Goal: Contribute content: Add original content to the website for others to see

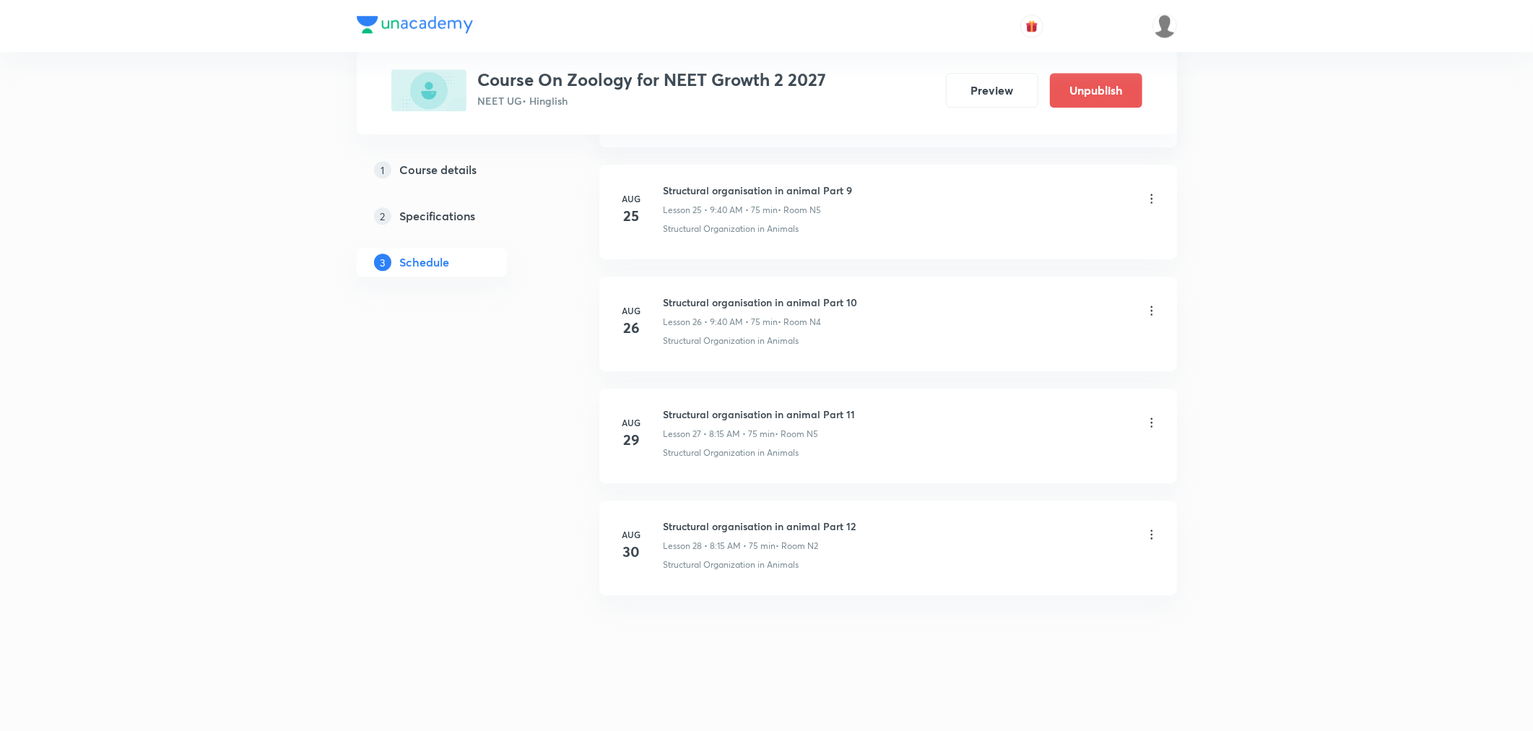
click at [1153, 532] on icon at bounding box center [1152, 534] width 14 height 14
click at [841, 634] on div at bounding box center [770, 365] width 1541 height 731
drag, startPoint x: 854, startPoint y: 523, endPoint x: 664, endPoint y: 518, distance: 189.3
click at [664, 519] on h6 "Structural organisation in animal Part 12" at bounding box center [760, 526] width 193 height 15
copy h6 "Structural organisation in animal Part 12"
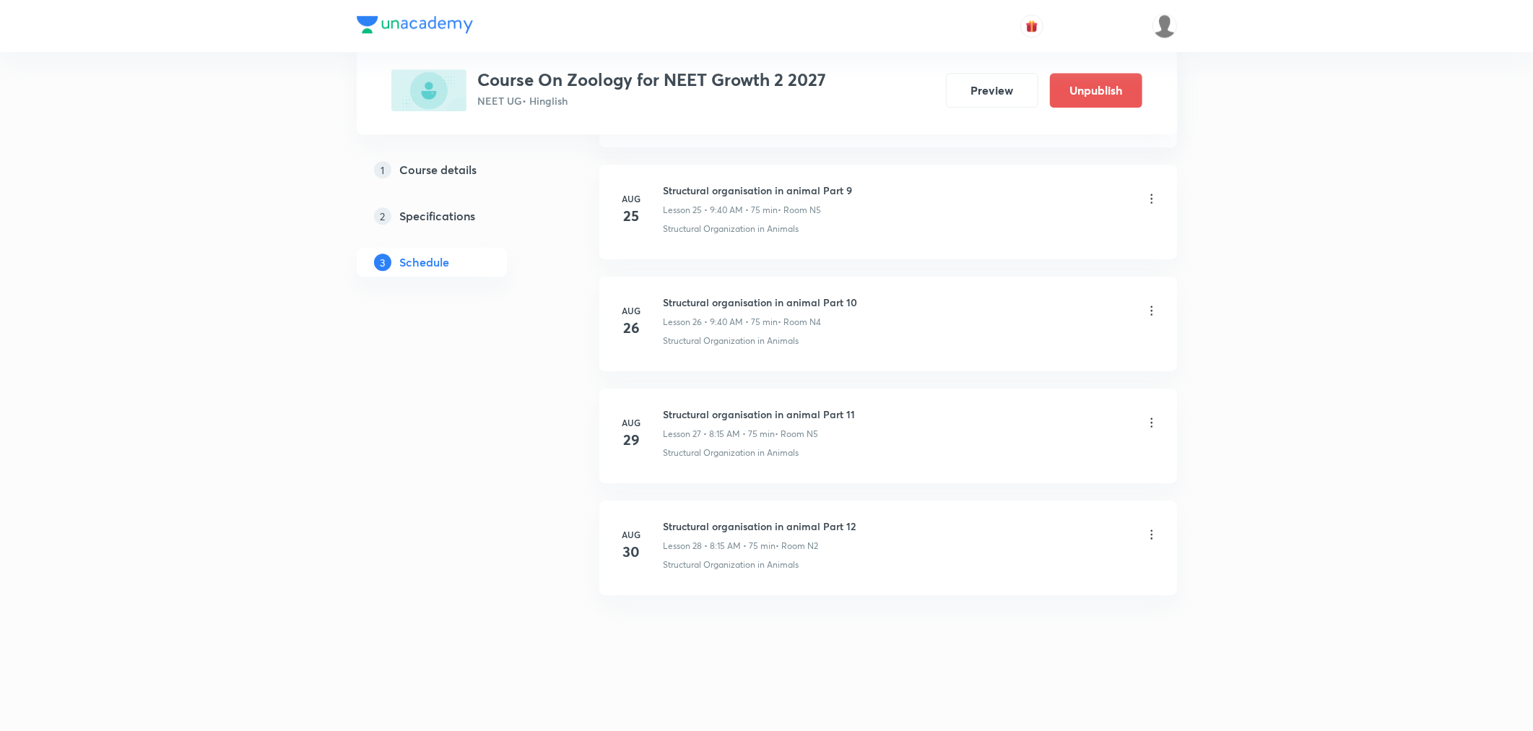
click at [1145, 540] on icon at bounding box center [1152, 534] width 14 height 14
click at [1036, 596] on p "Delete" at bounding box center [1024, 597] width 30 height 15
click at [971, 696] on button "Delete" at bounding box center [974, 700] width 127 height 35
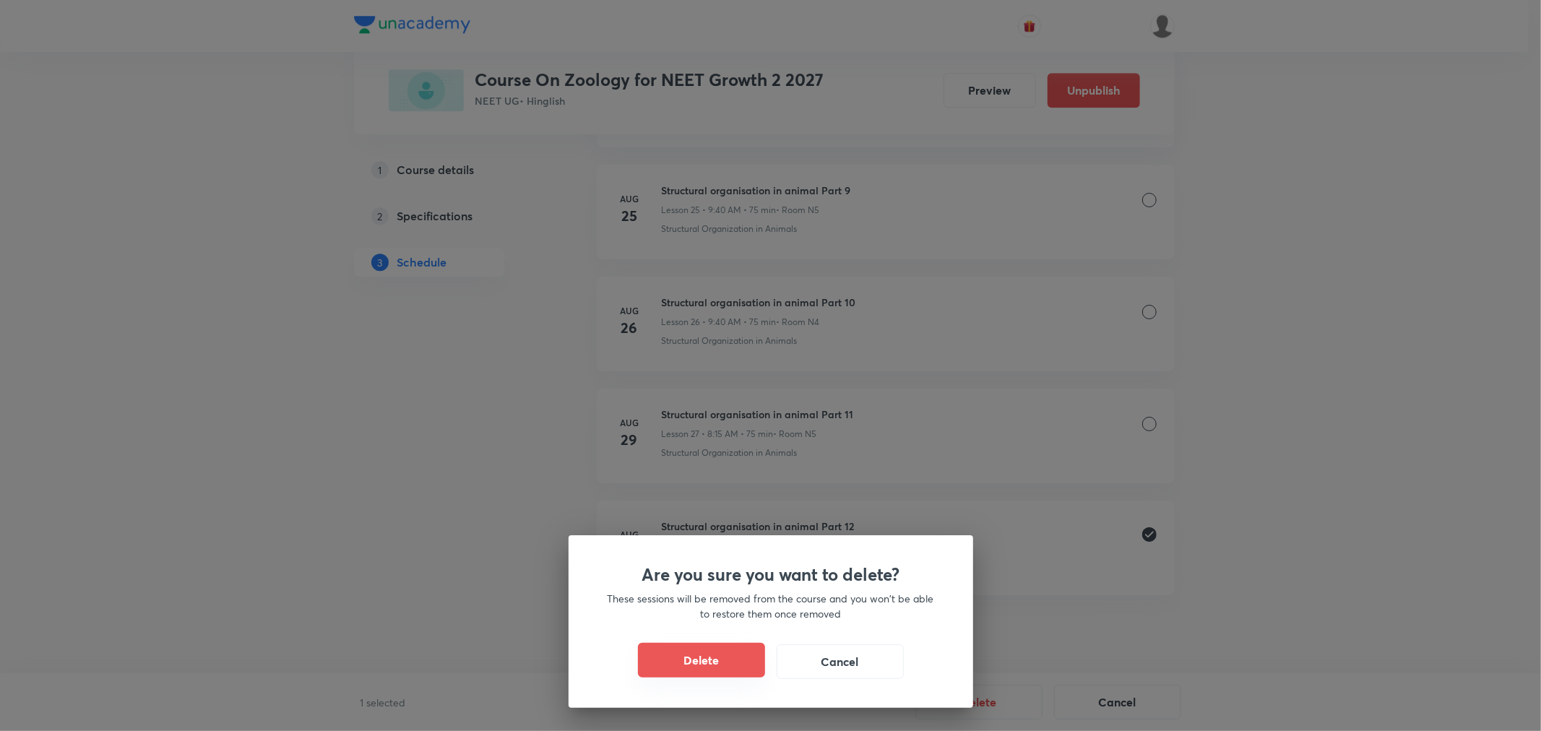
click at [696, 658] on button "Delete" at bounding box center [701, 660] width 127 height 35
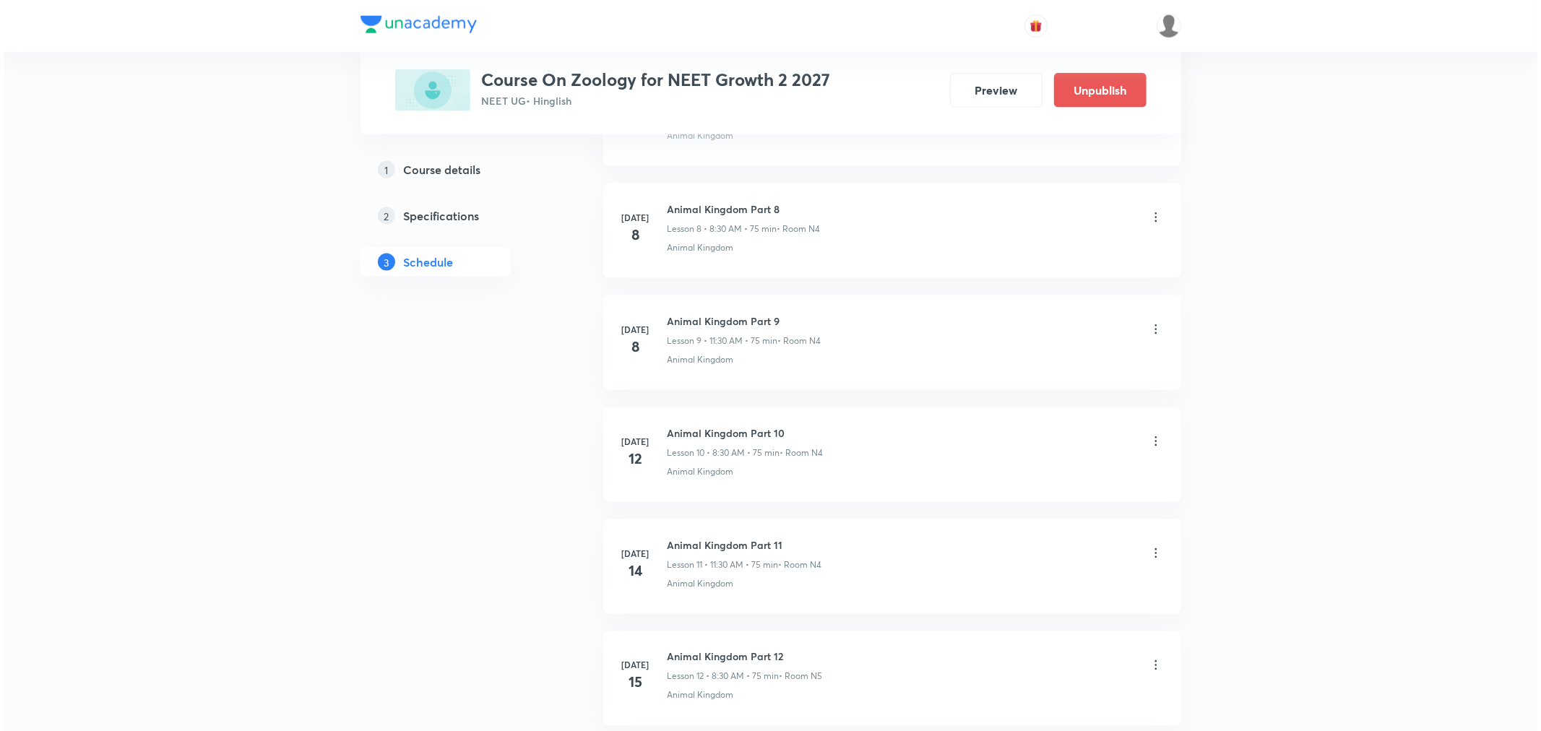
scroll to position [1158, 0]
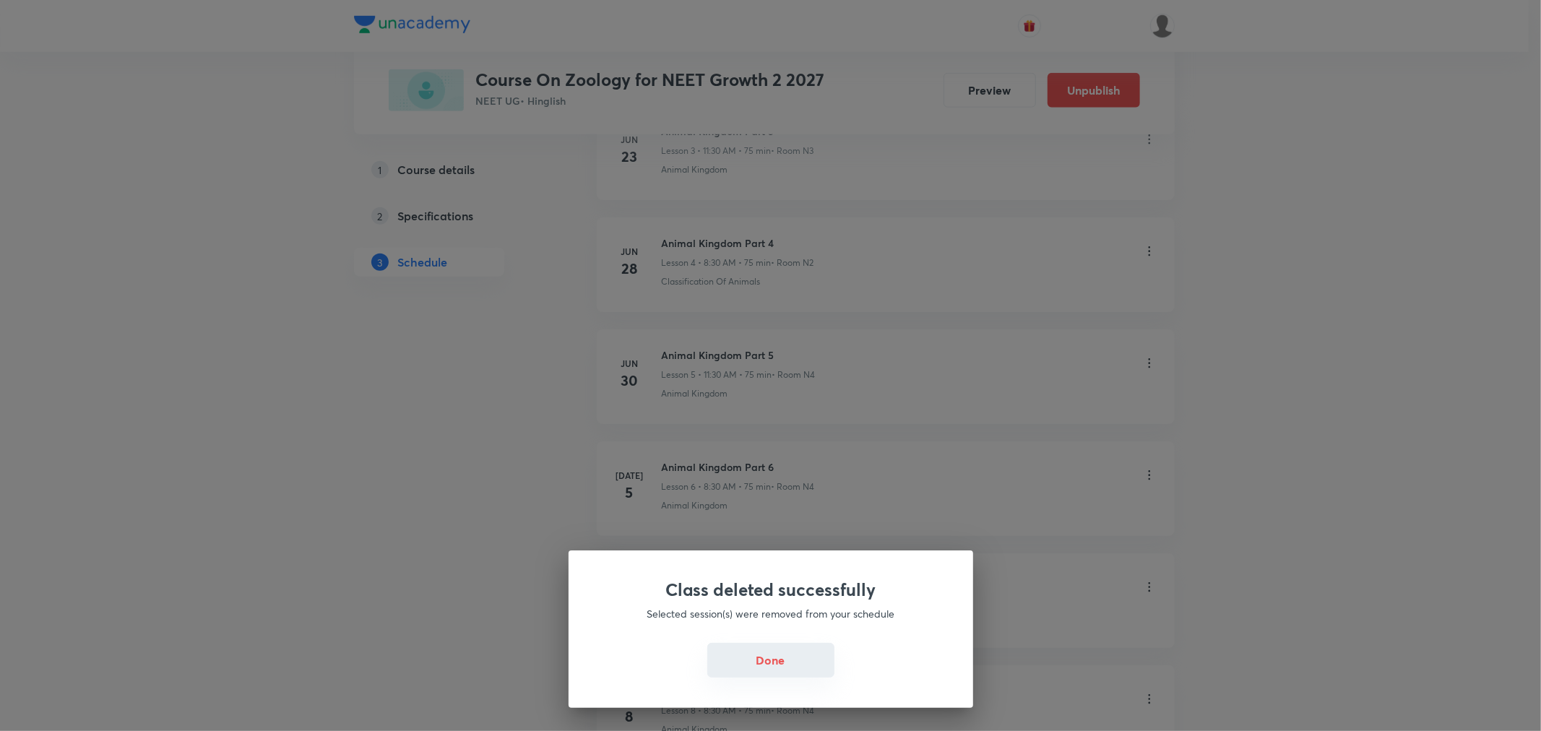
click at [789, 665] on button "Done" at bounding box center [770, 660] width 127 height 35
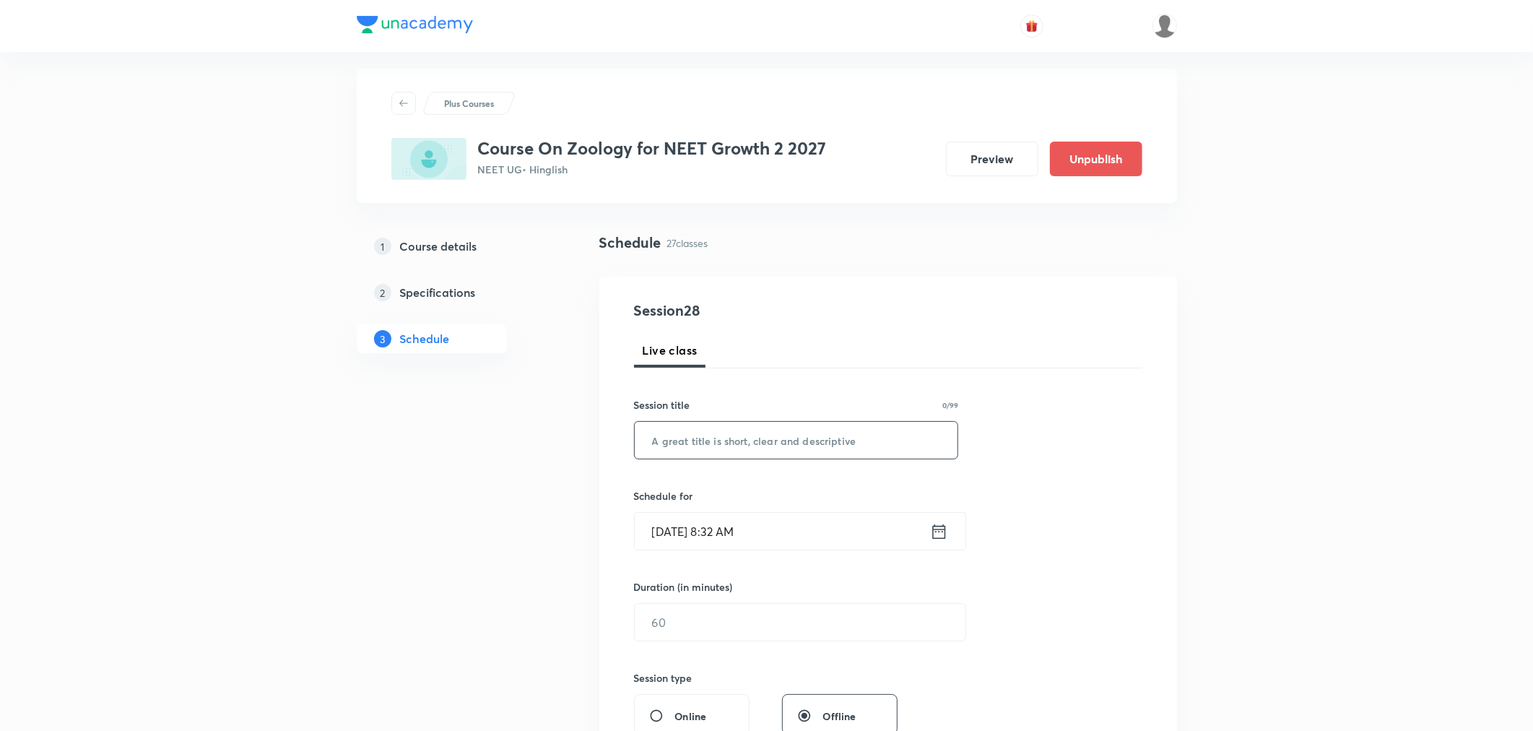
scroll to position [0, 0]
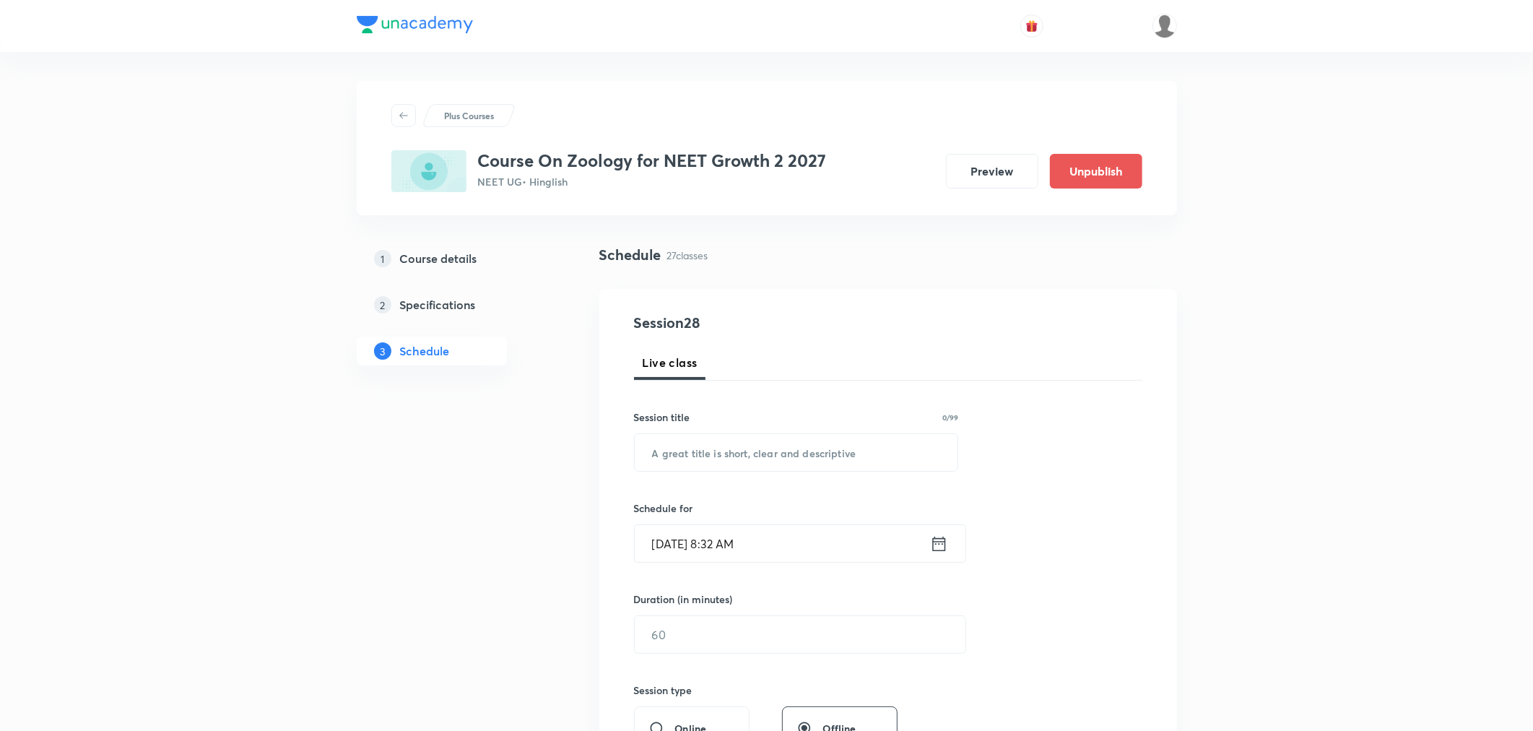
click at [771, 475] on div "Session 28 Live class Session title 0/99 ​ Schedule for [DATE] 8:32 AM ​ Durati…" at bounding box center [888, 651] width 508 height 678
click at [763, 462] on input "text" at bounding box center [797, 452] width 324 height 37
paste input "Structural organisation in animal Part 12"
type input "Structural organisation in animal Part 12"
click at [831, 549] on input "[DATE] 8:32 AM" at bounding box center [782, 543] width 295 height 37
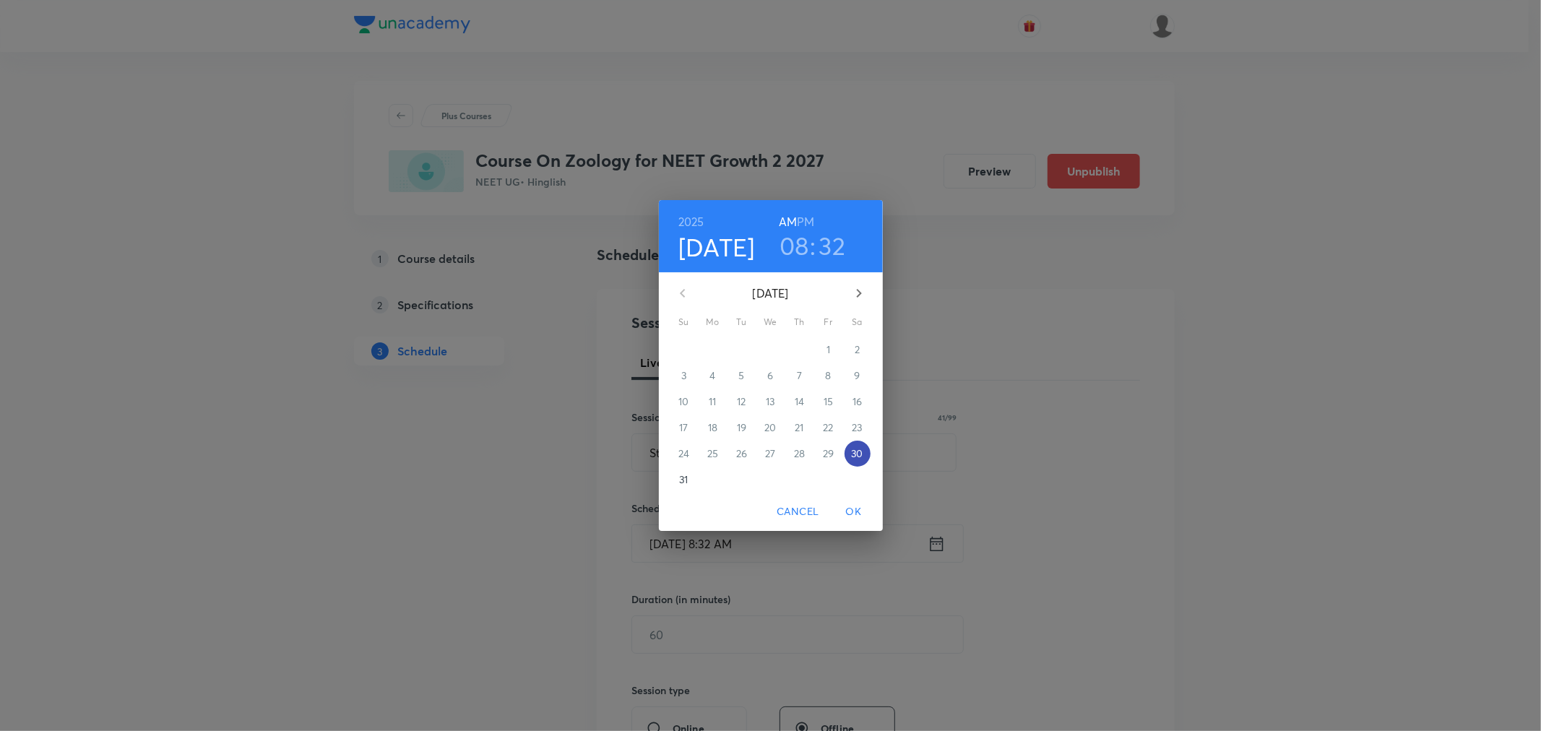
click at [857, 452] on p "30" at bounding box center [857, 453] width 12 height 14
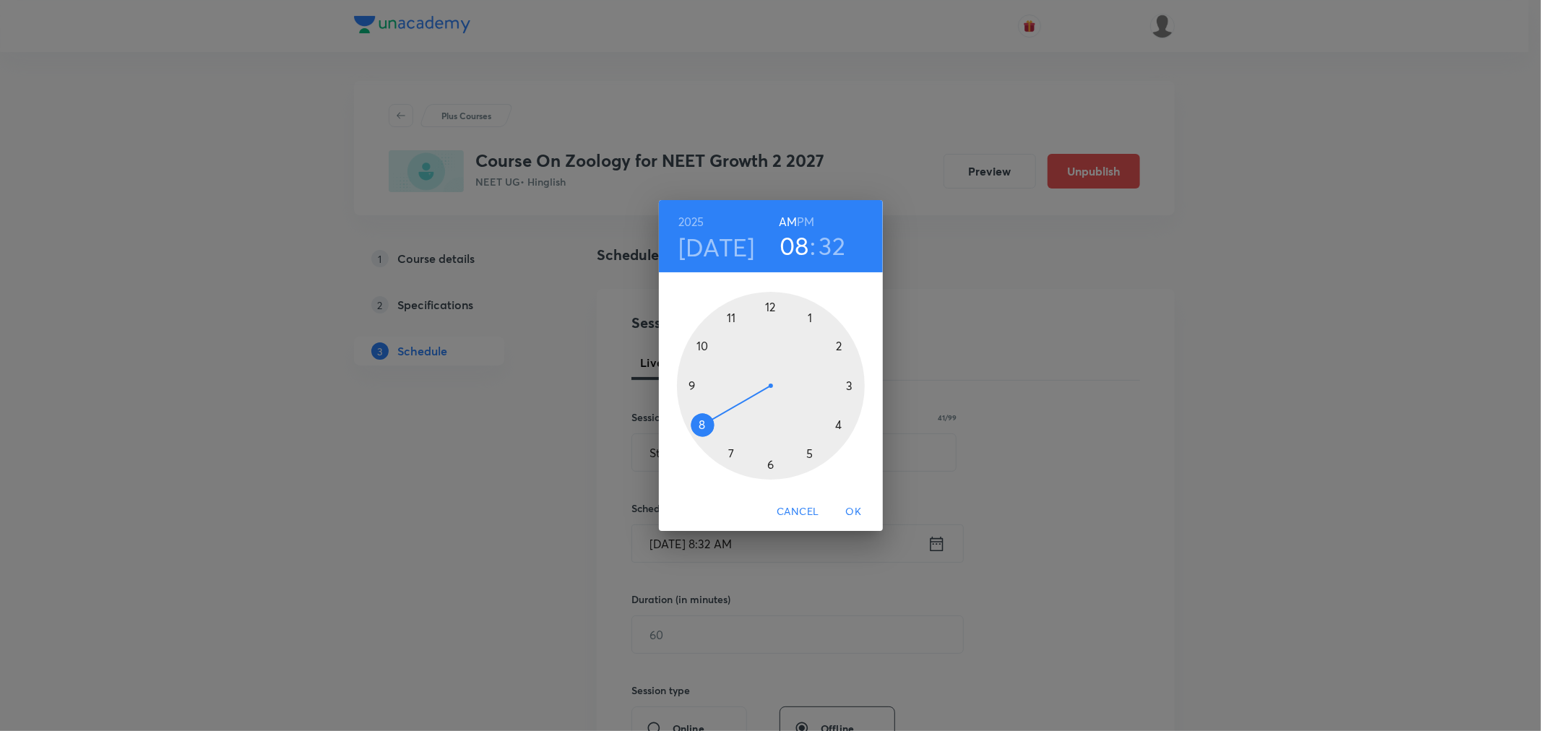
click at [696, 423] on div at bounding box center [771, 386] width 188 height 188
click at [731, 451] on div at bounding box center [771, 386] width 188 height 188
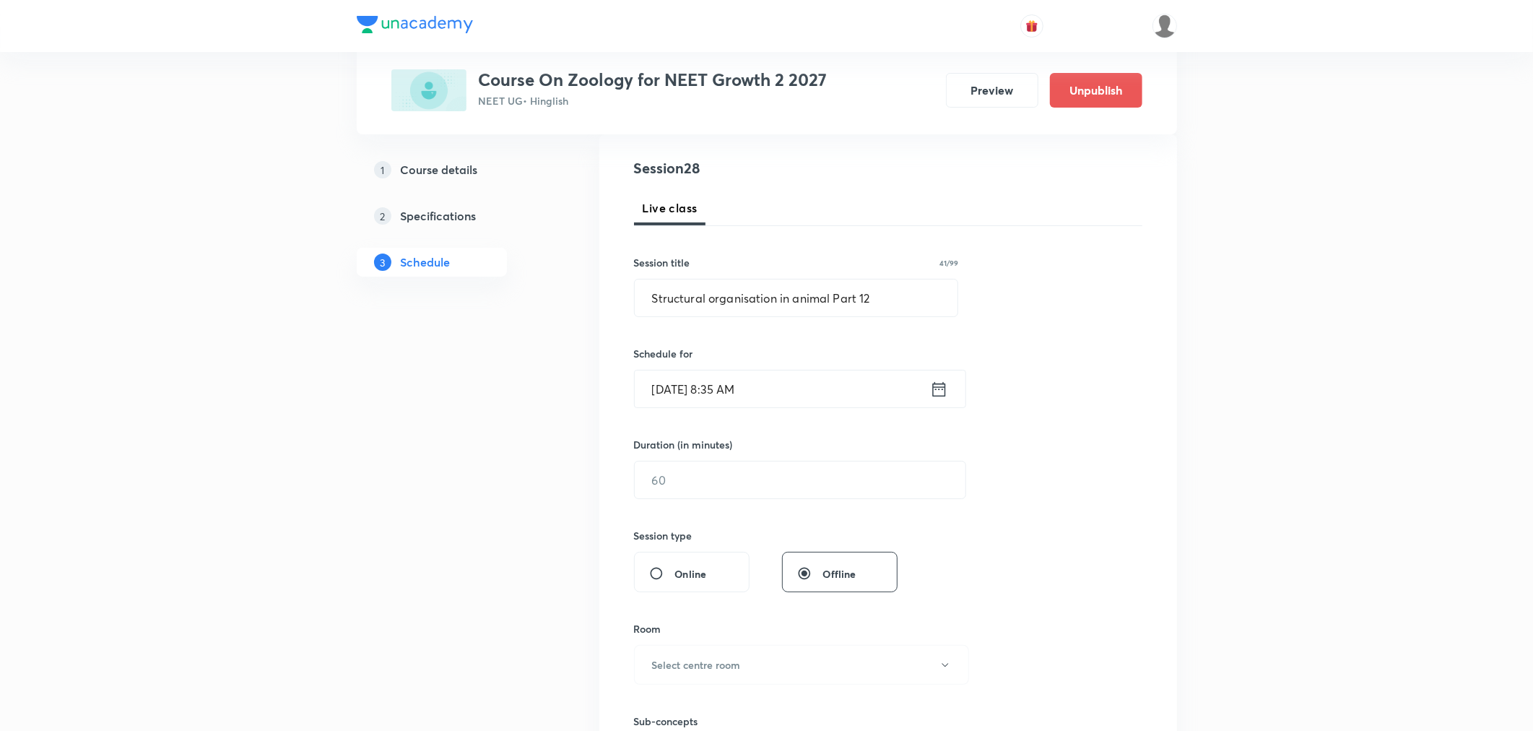
scroll to position [160, 0]
click at [752, 477] on input "text" at bounding box center [800, 474] width 331 height 37
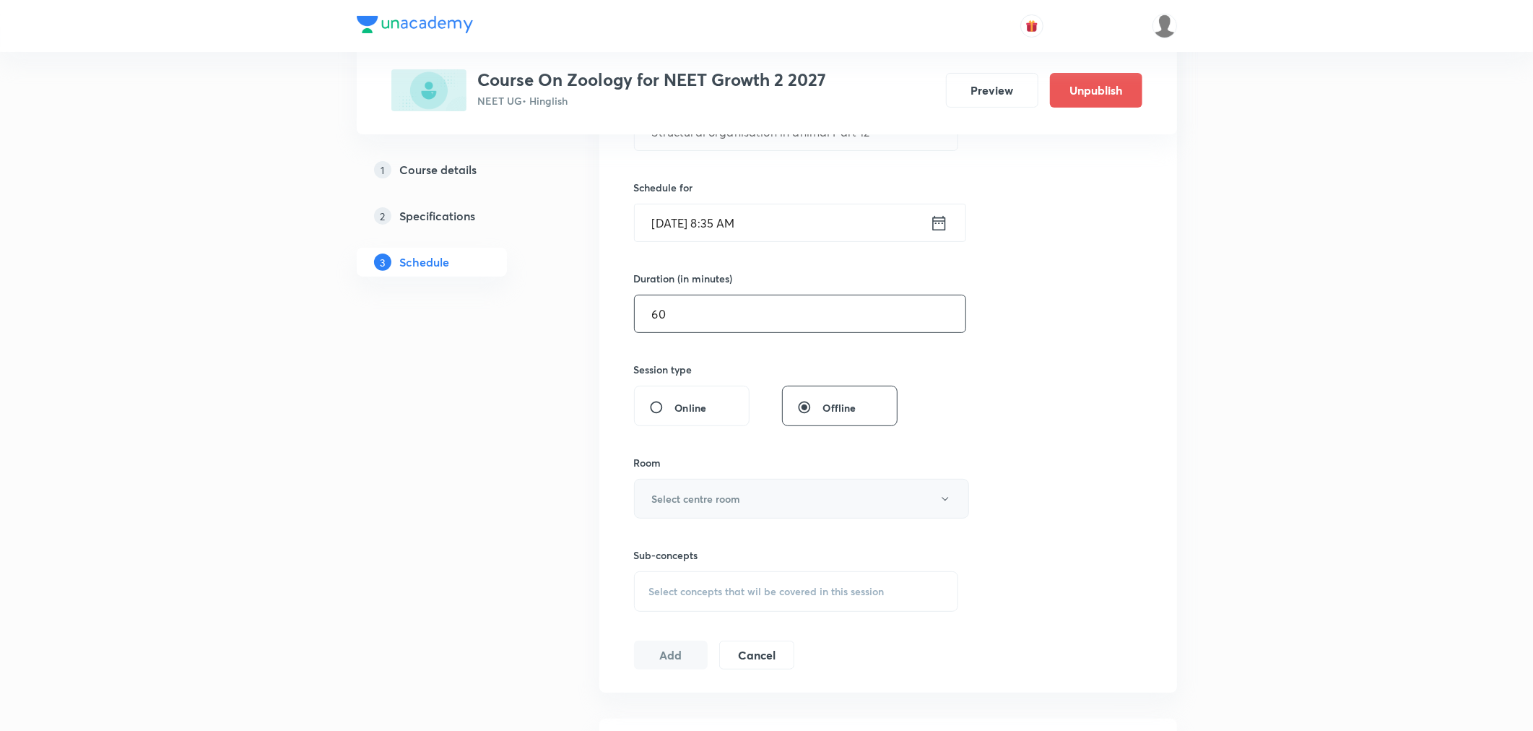
scroll to position [401, 0]
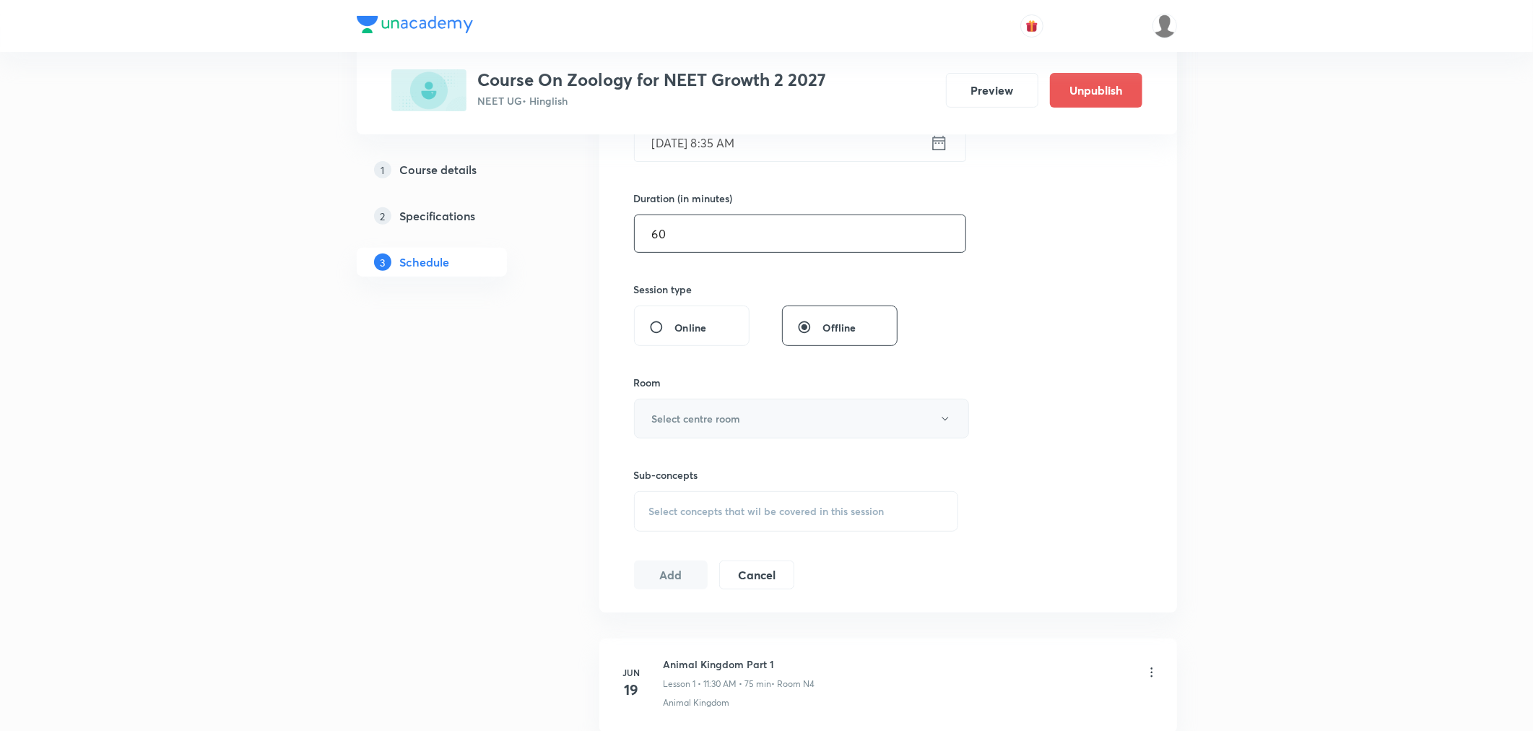
type input "60"
click at [706, 429] on button "Select centre room" at bounding box center [801, 419] width 335 height 40
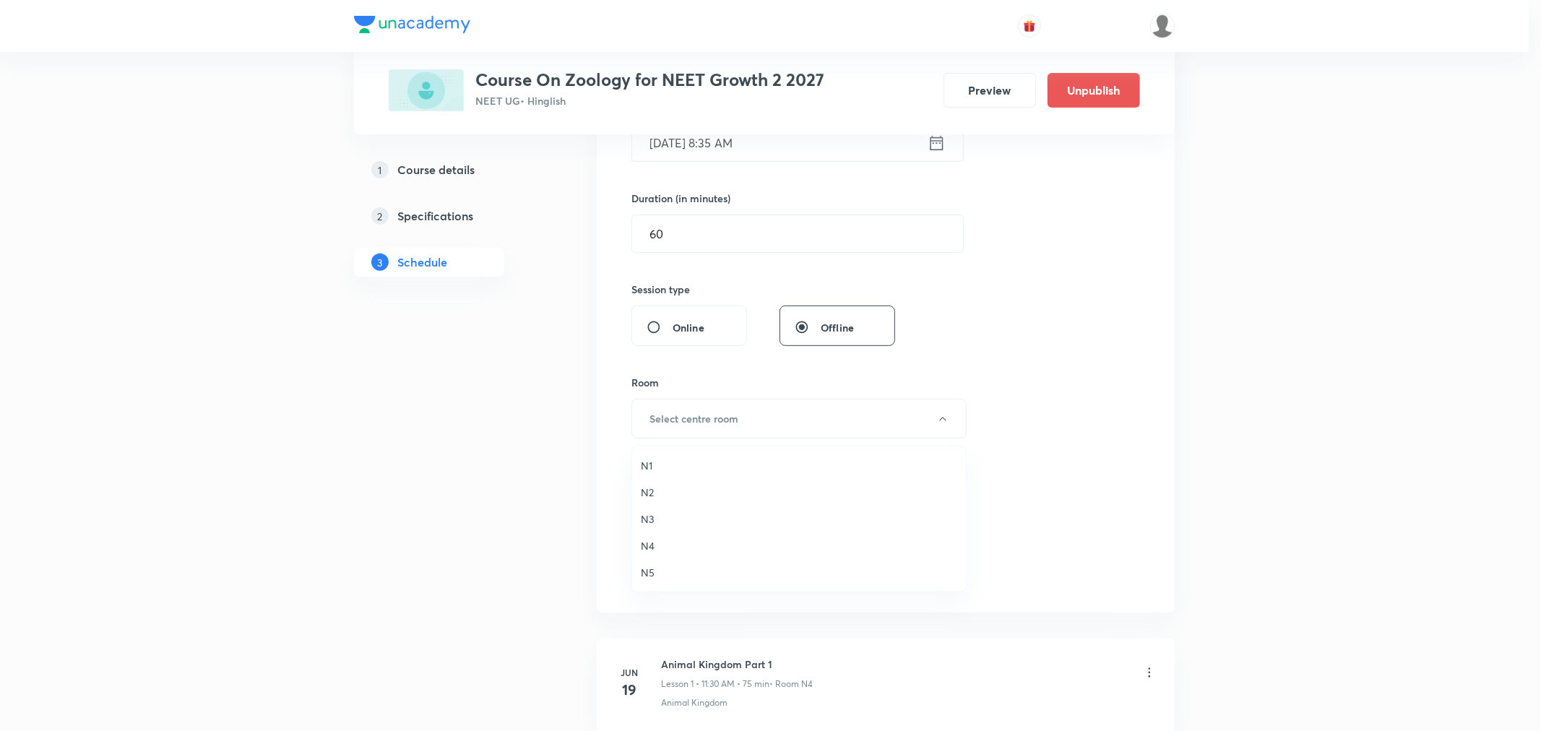
click at [648, 576] on span "N5" at bounding box center [799, 572] width 316 height 15
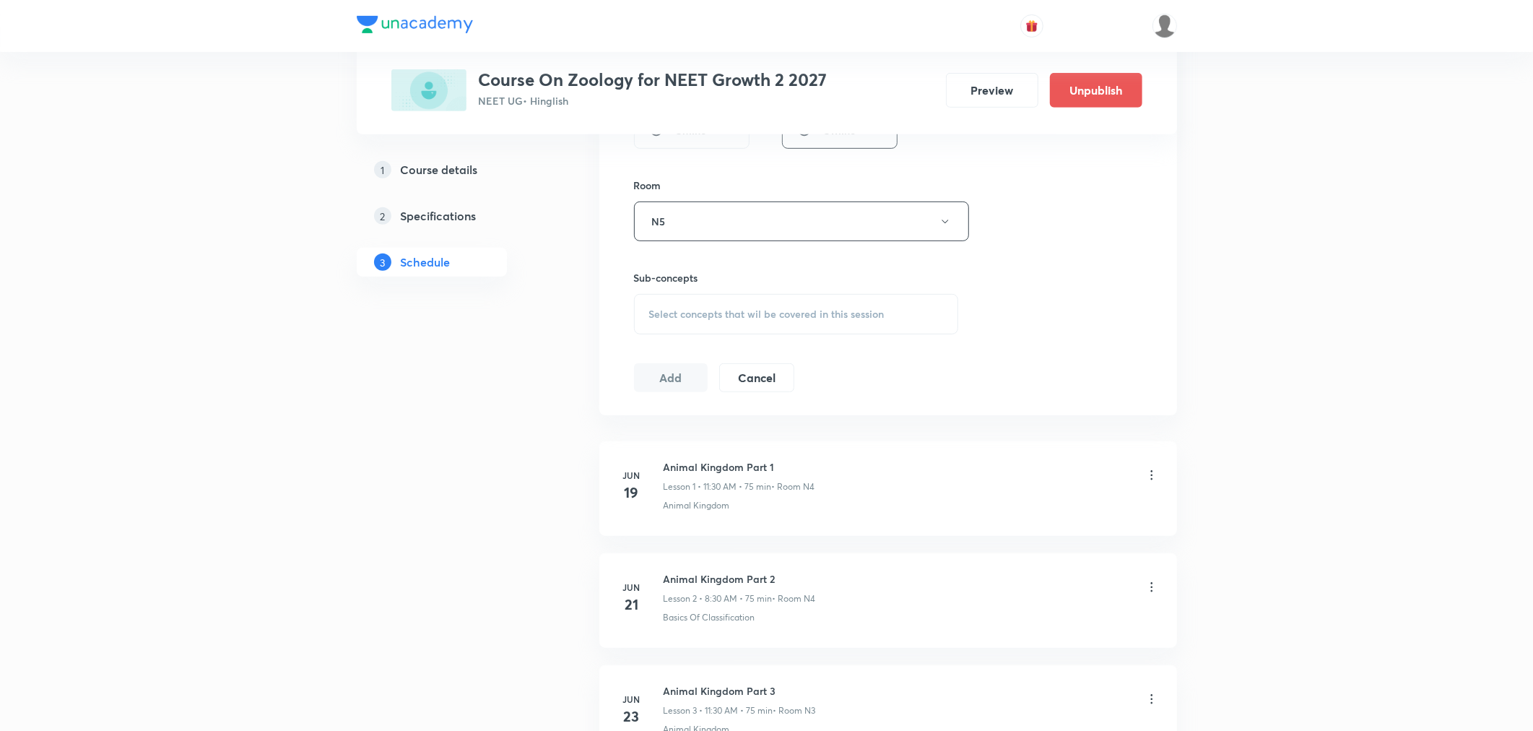
scroll to position [641, 0]
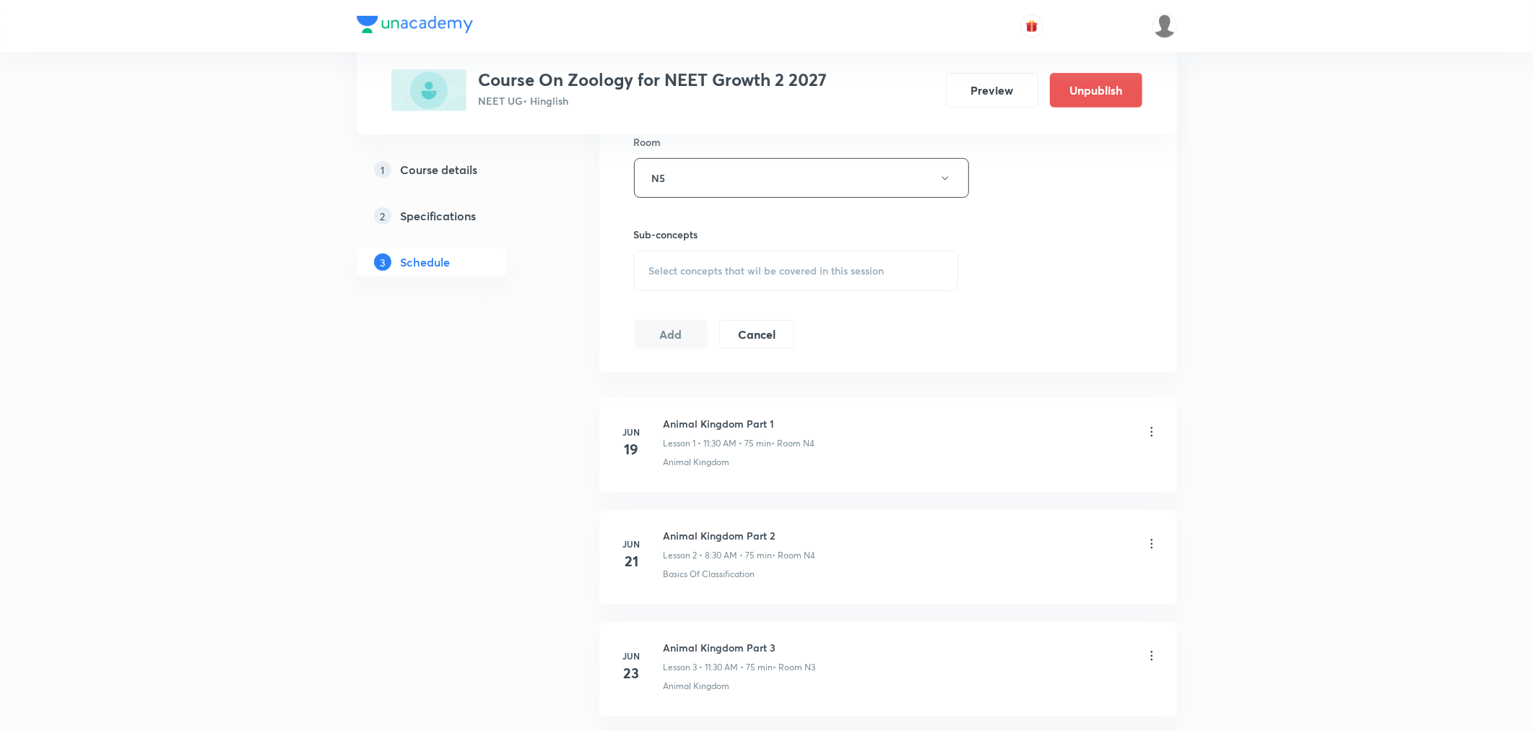
click at [727, 280] on div "Select concepts that wil be covered in this session" at bounding box center [796, 271] width 325 height 40
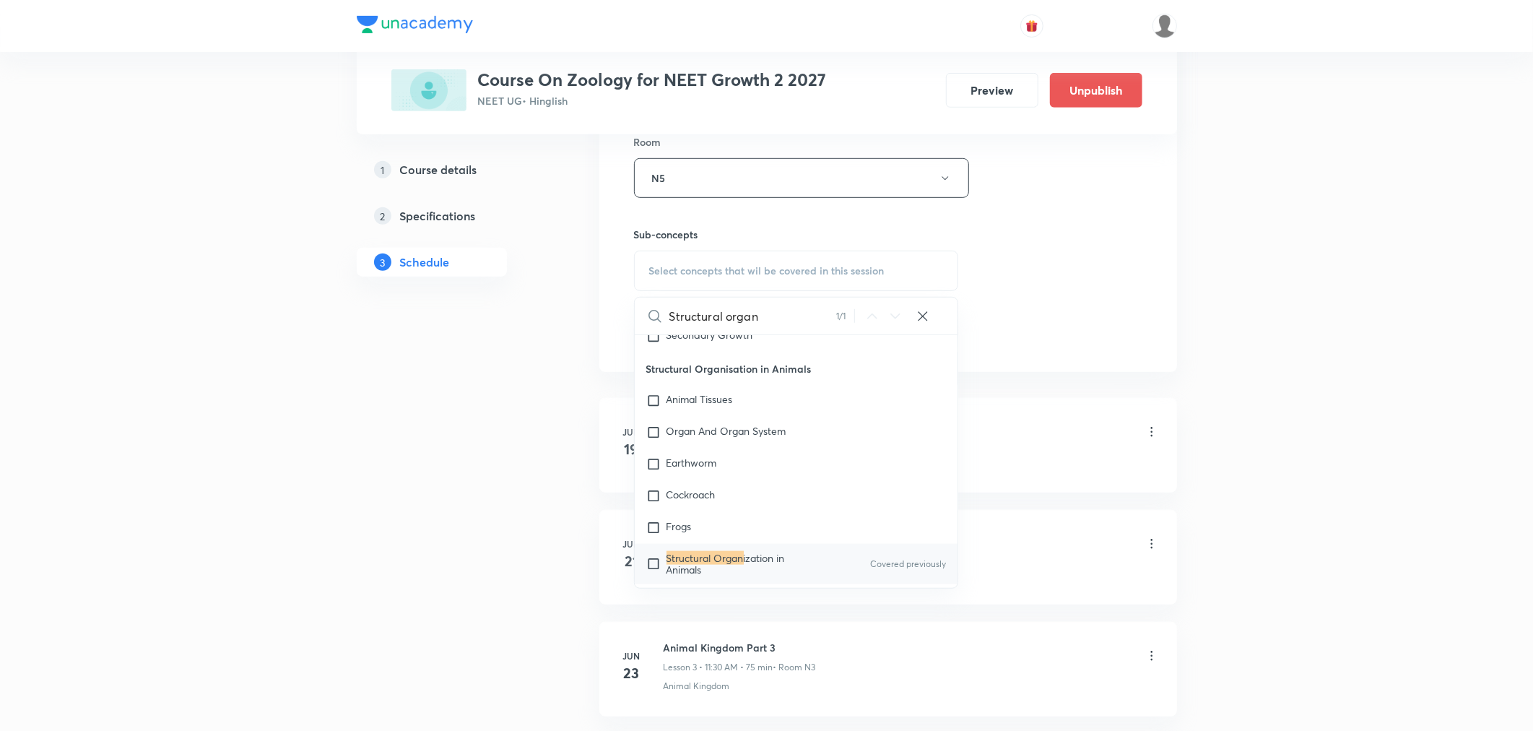
scroll to position [1686, 0]
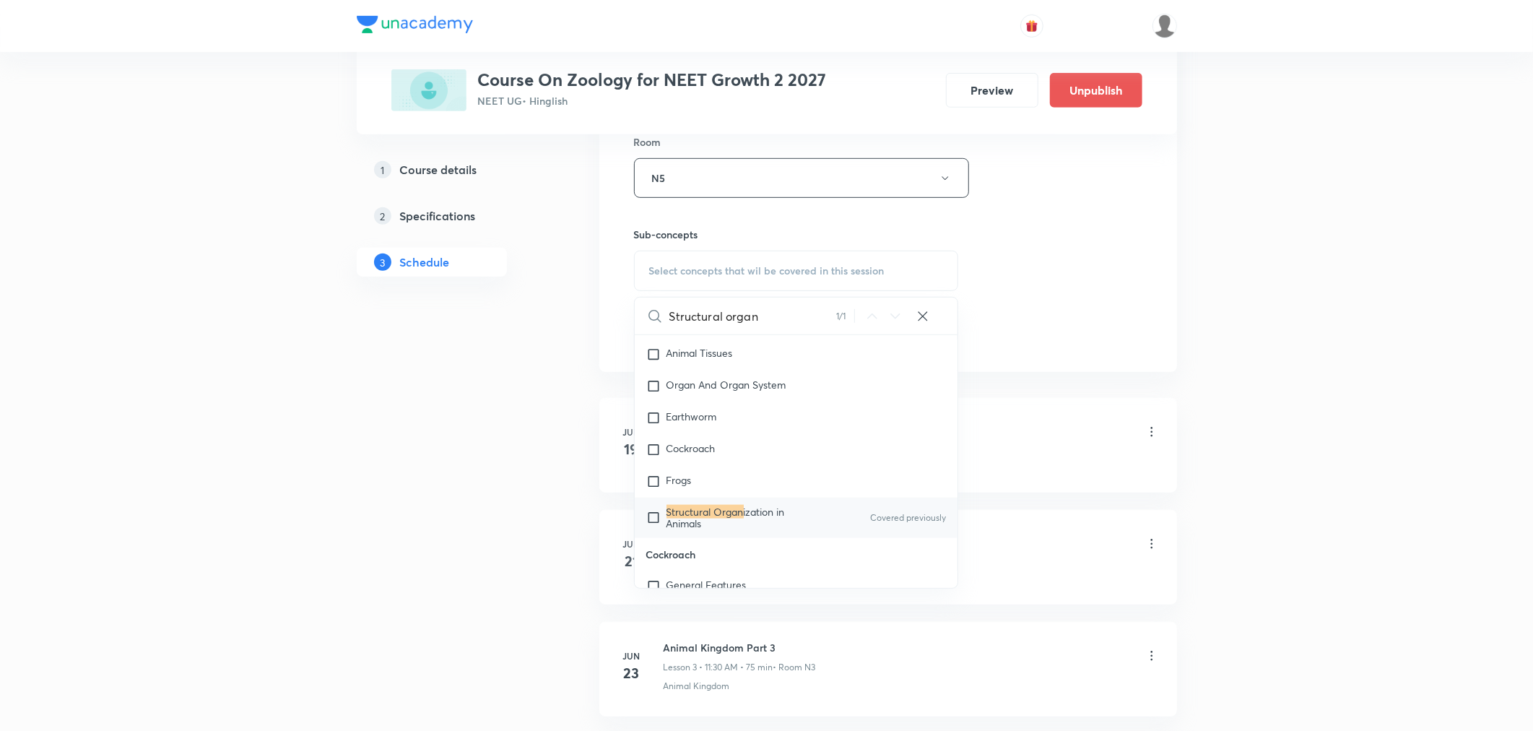
type input "Structural organ"
click at [727, 514] on mark "Structural Organ" at bounding box center [705, 512] width 77 height 14
checkbox input "true"
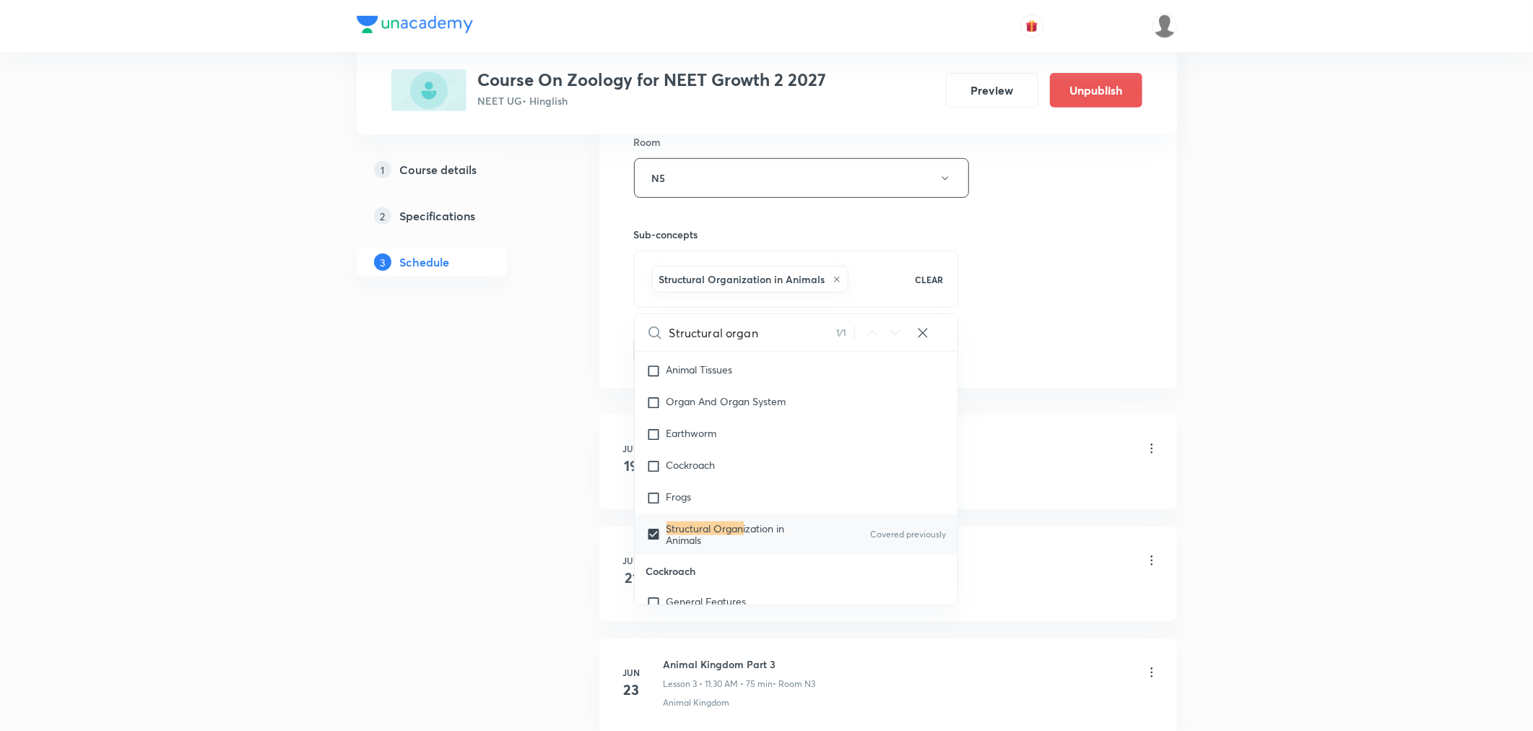
click at [1052, 311] on div "Session 28 Live class Session title 41/99 Structural organisation in animal Par…" at bounding box center [888, 18] width 508 height 695
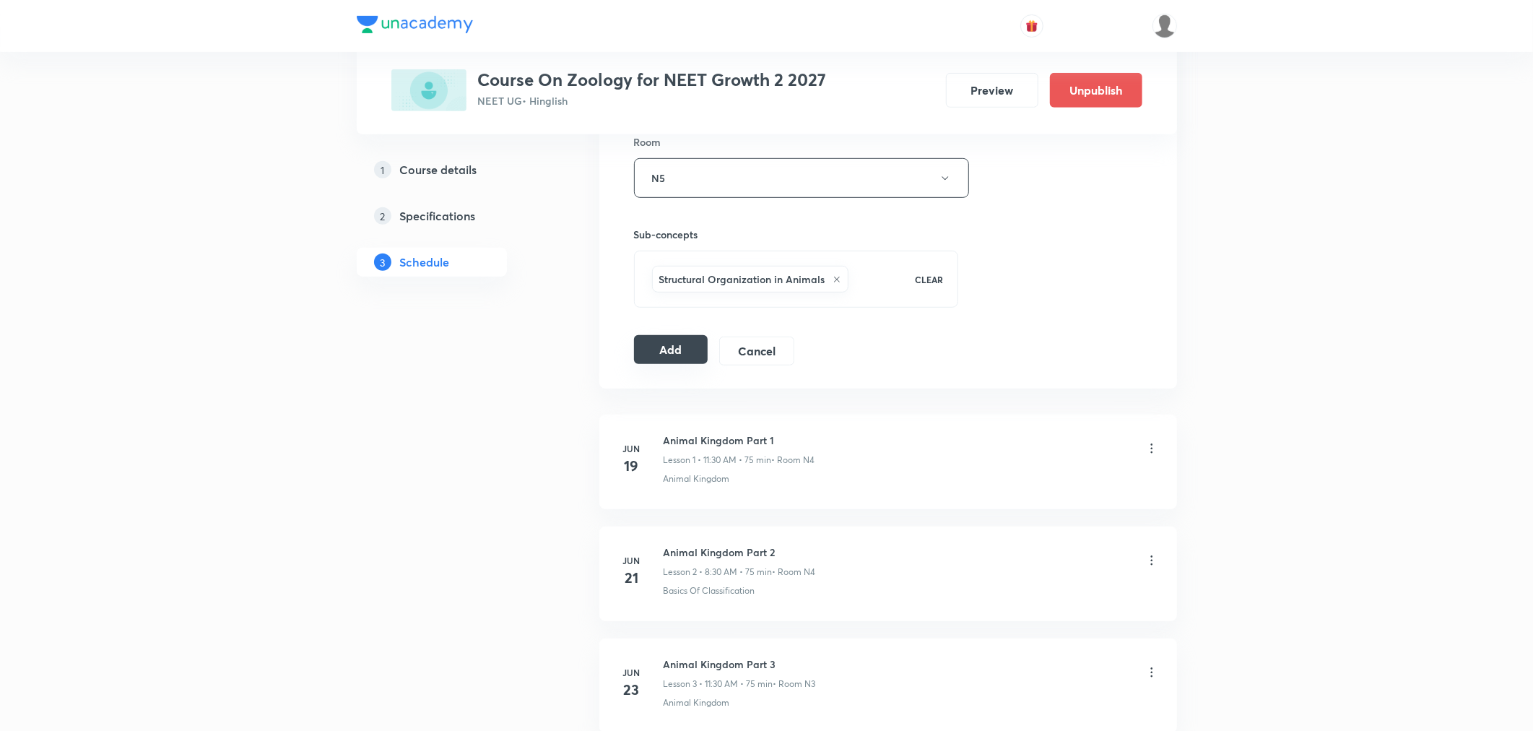
click at [668, 352] on button "Add" at bounding box center [671, 349] width 74 height 29
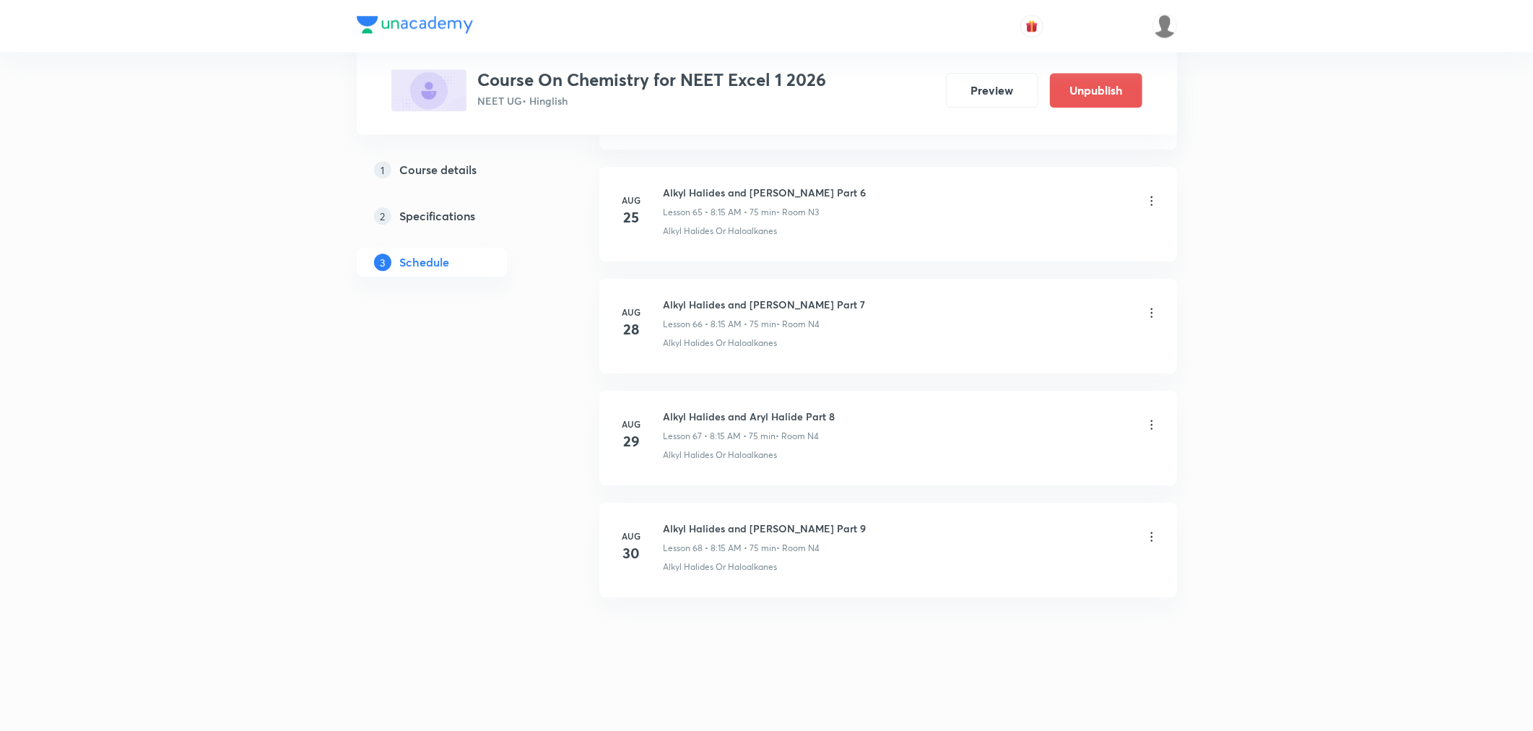
scroll to position [8051, 0]
click at [1151, 535] on icon at bounding box center [1152, 534] width 14 height 14
click at [1013, 596] on p "Delete" at bounding box center [1024, 597] width 30 height 15
click at [978, 709] on button "Delete" at bounding box center [974, 700] width 127 height 35
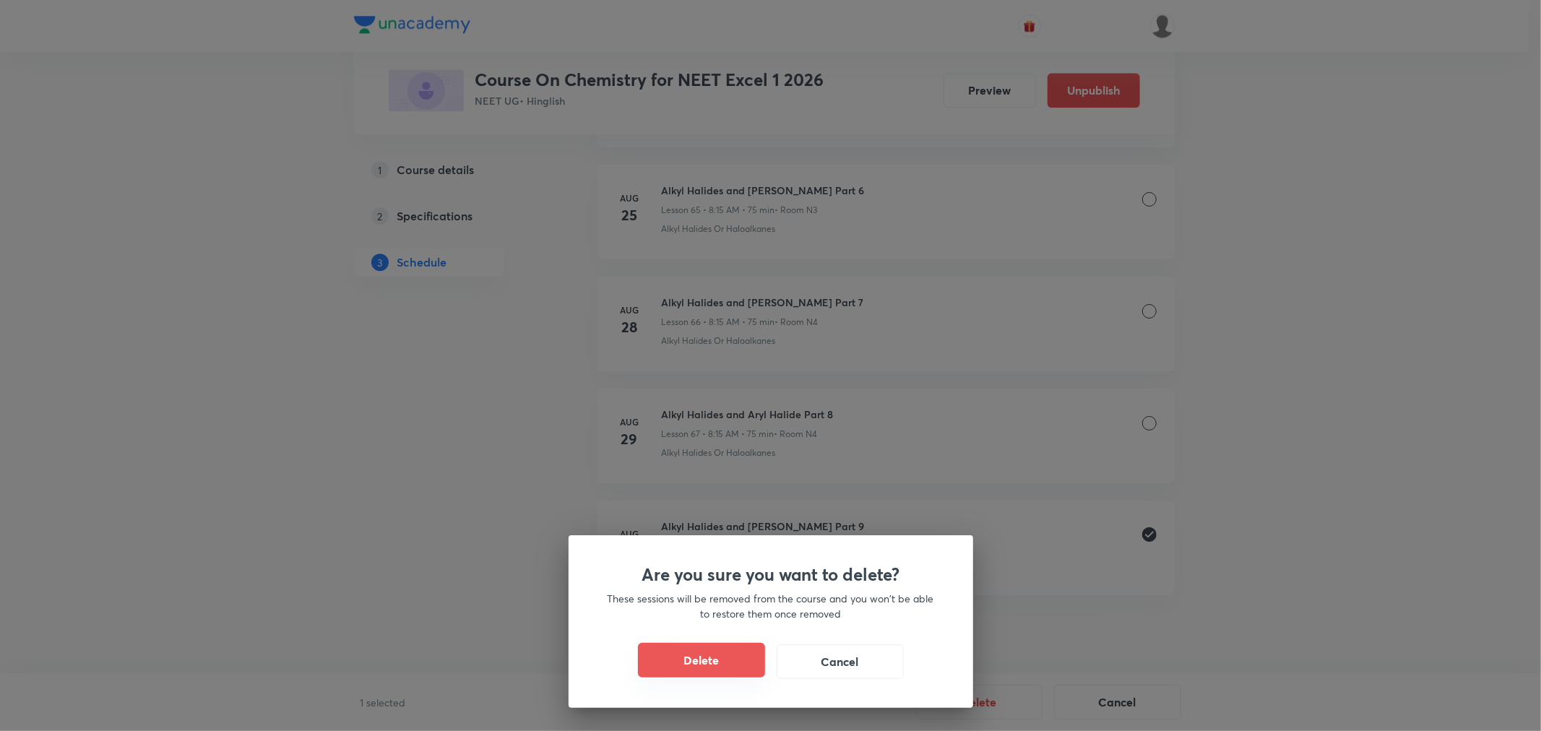
click at [735, 657] on button "Delete" at bounding box center [701, 660] width 127 height 35
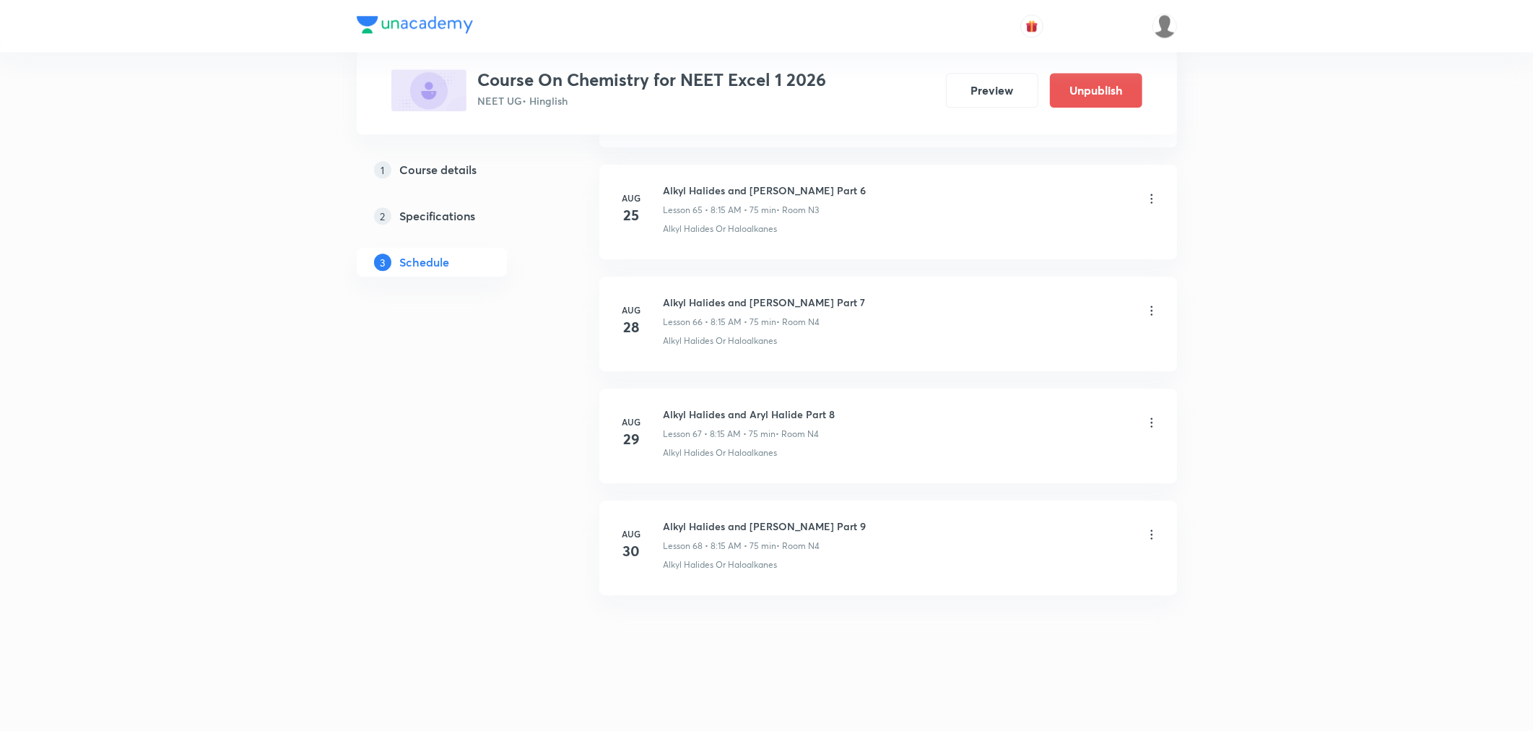
scroll to position [7939, 0]
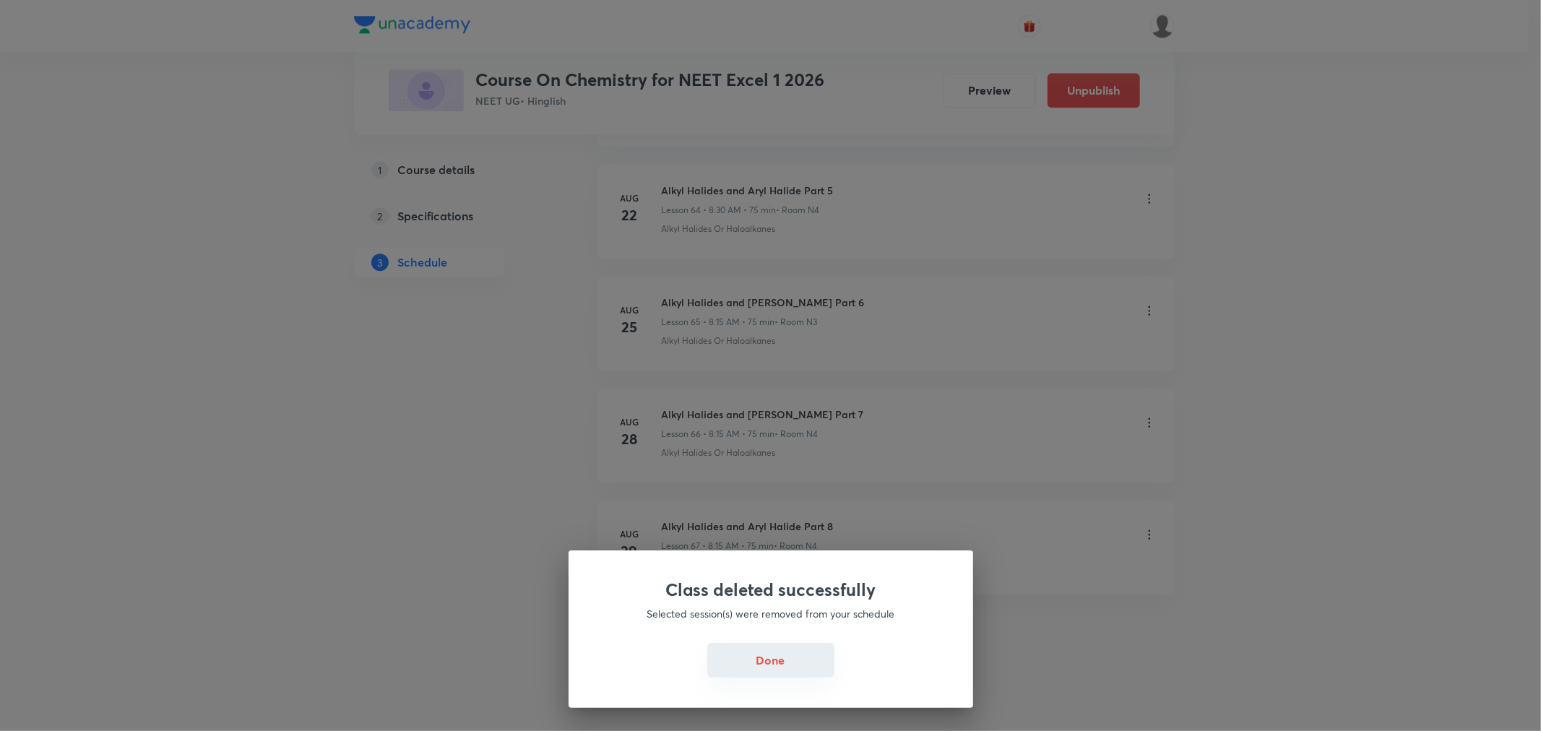
click at [763, 674] on button "Done" at bounding box center [770, 660] width 127 height 35
